Goal: Find specific page/section: Find specific page/section

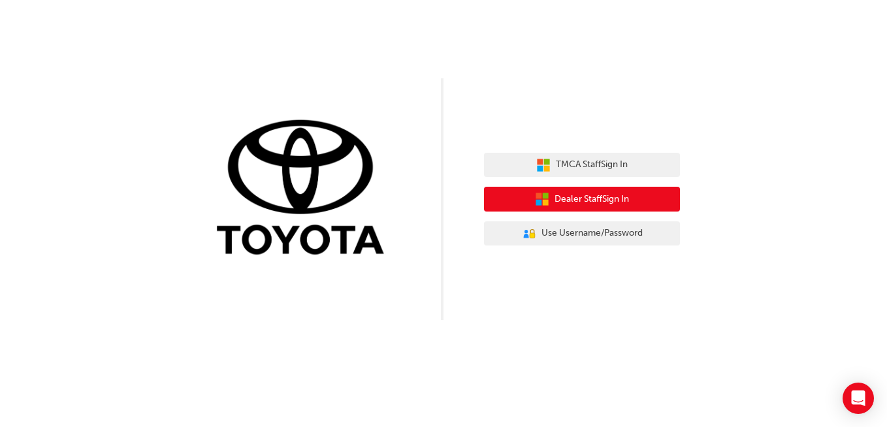
click at [582, 201] on span "Dealer Staff Sign In" at bounding box center [592, 199] width 74 height 15
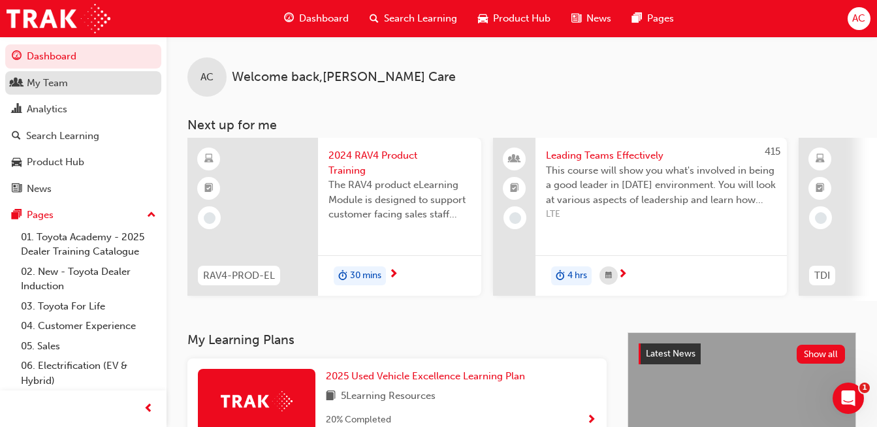
click at [61, 88] on div "My Team" at bounding box center [47, 83] width 41 height 15
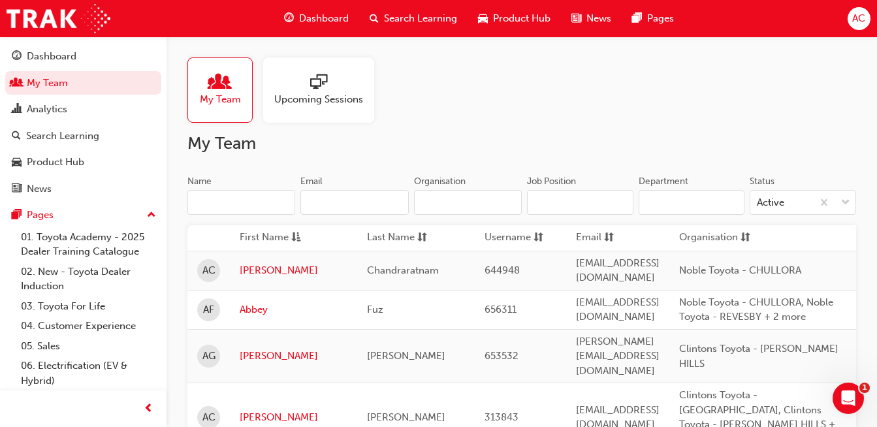
click at [218, 206] on input "Name" at bounding box center [241, 202] width 108 height 25
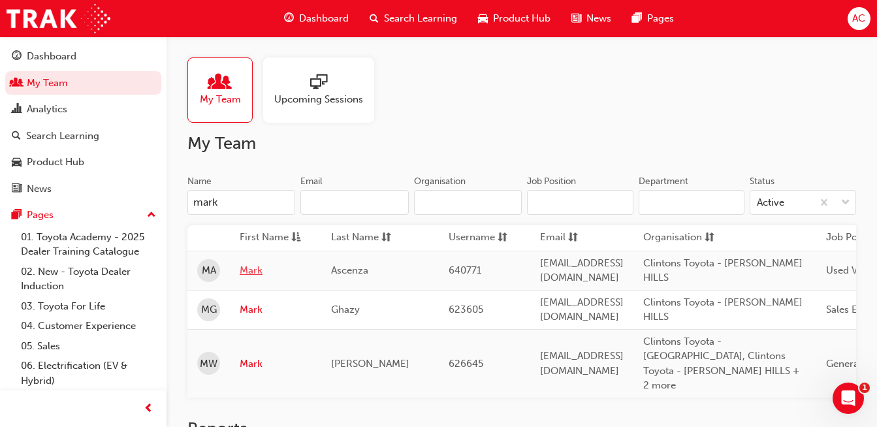
type input "mark"
click at [250, 265] on link "Mark" at bounding box center [276, 270] width 72 height 15
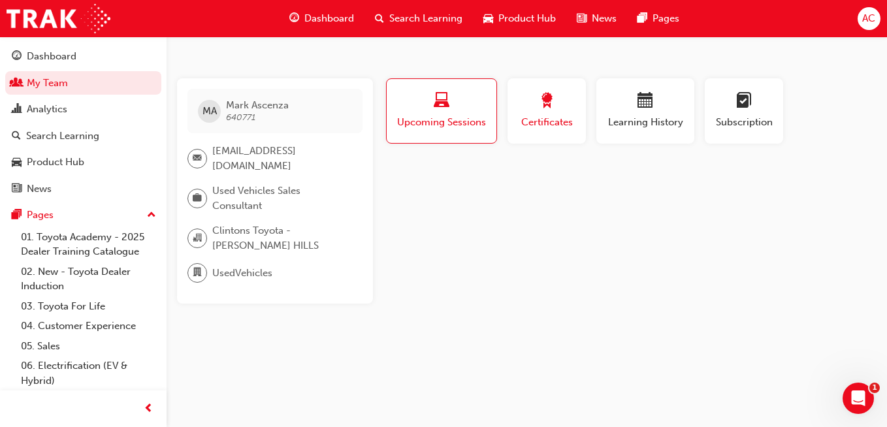
click at [535, 126] on span "Certificates" at bounding box center [546, 122] width 59 height 15
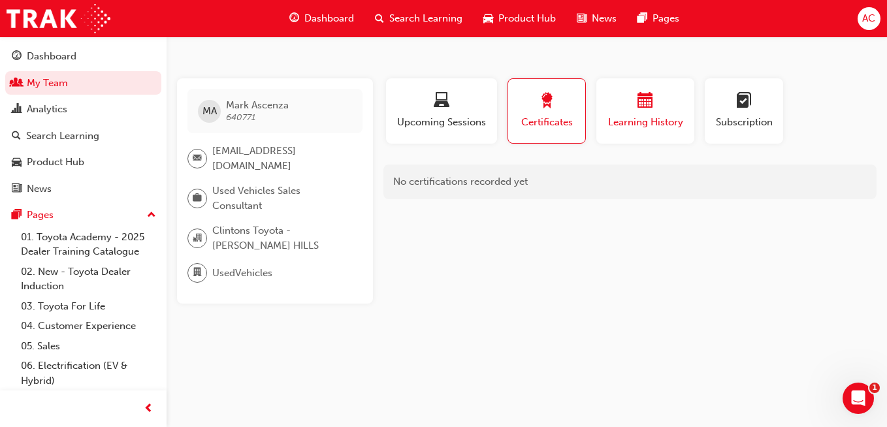
click at [666, 123] on span "Learning History" at bounding box center [645, 122] width 78 height 15
